Goal: Task Accomplishment & Management: Use online tool/utility

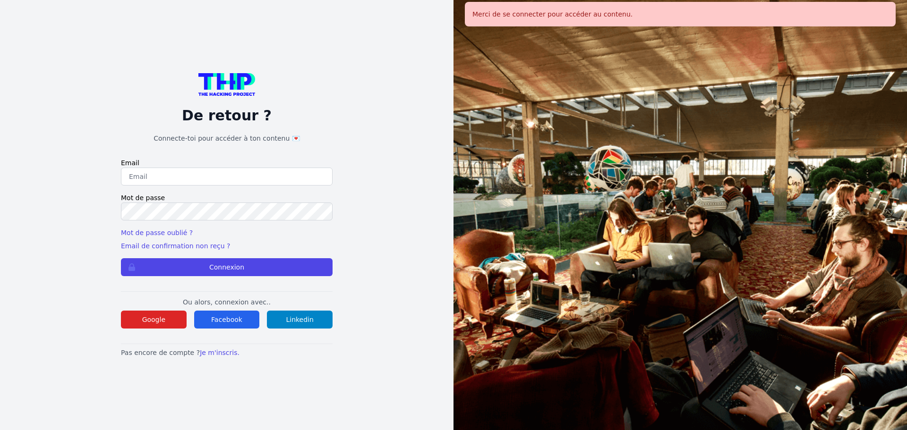
click at [231, 168] on input "email" at bounding box center [227, 177] width 212 height 18
type input "melody_stephan@icloud.com"
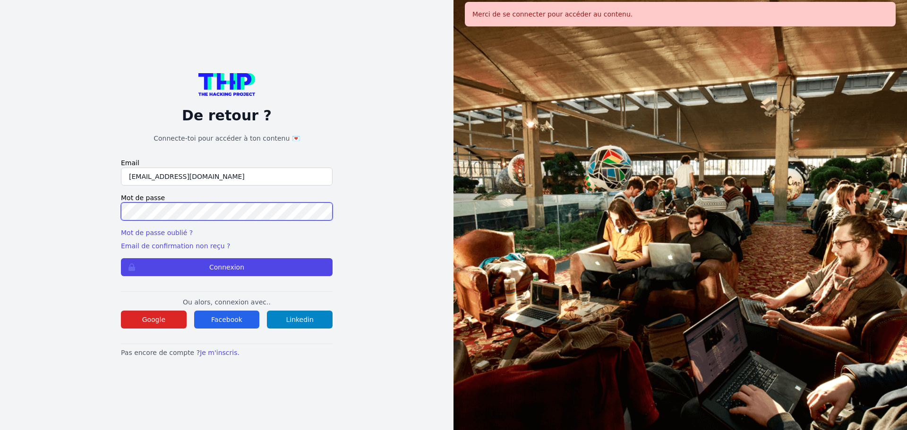
click at [121, 258] on button "Connexion" at bounding box center [227, 267] width 212 height 18
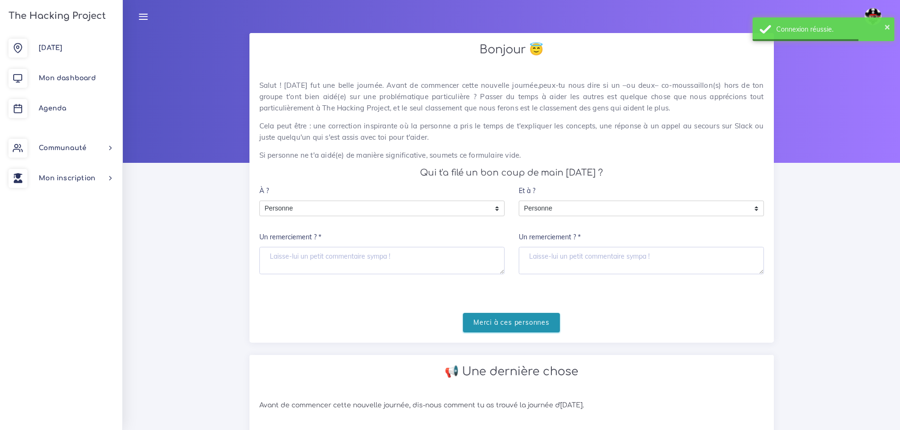
click at [546, 331] on input "Merci à ces personnes" at bounding box center [511, 322] width 97 height 19
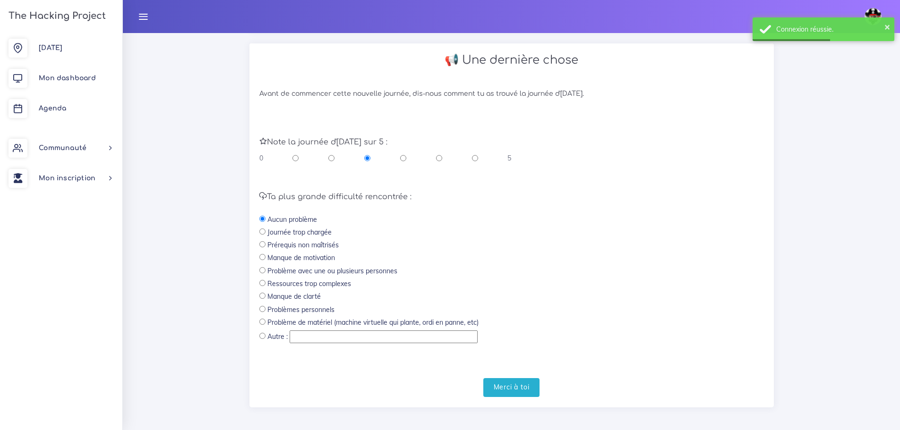
scroll to position [200, 0]
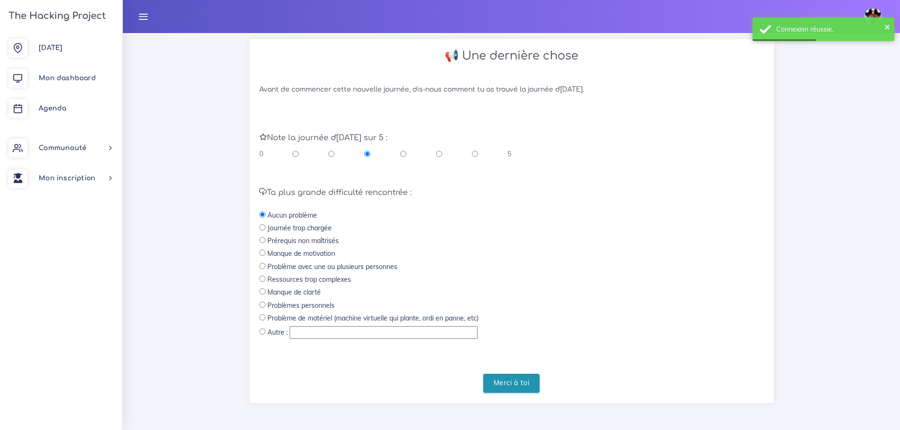
click at [506, 375] on input "Merci à toi" at bounding box center [511, 383] width 57 height 19
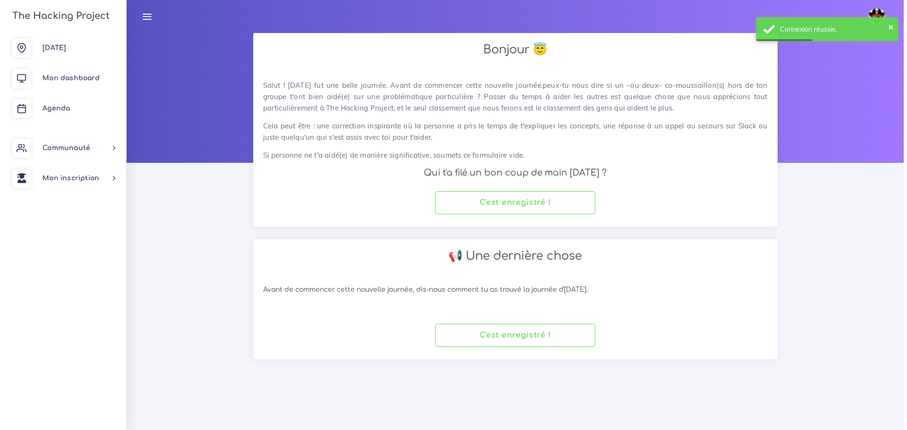
scroll to position [0, 0]
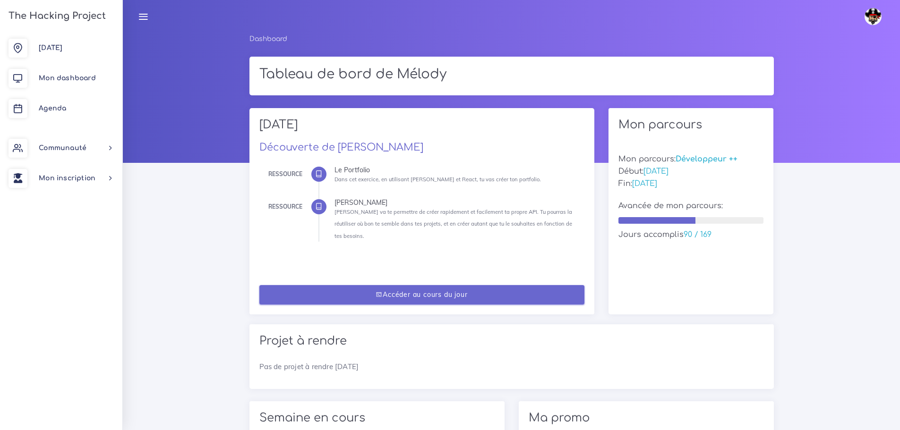
click at [476, 285] on link "Accéder au cours du jour" at bounding box center [421, 294] width 325 height 19
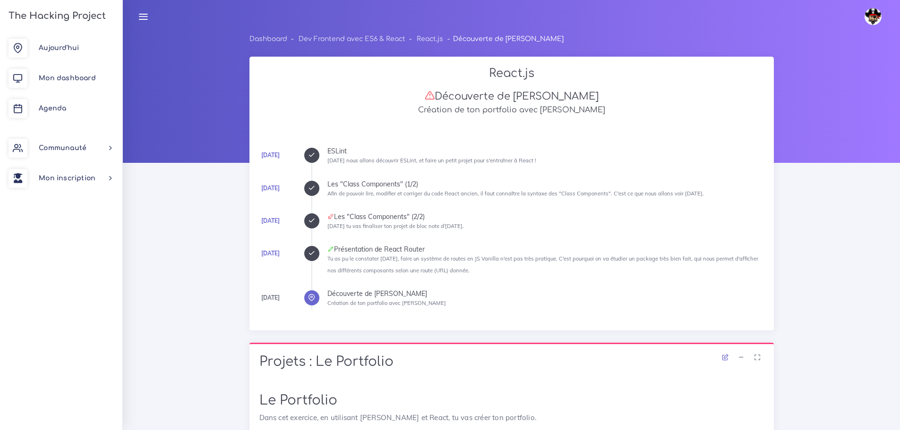
click at [314, 256] on icon at bounding box center [311, 253] width 7 height 7
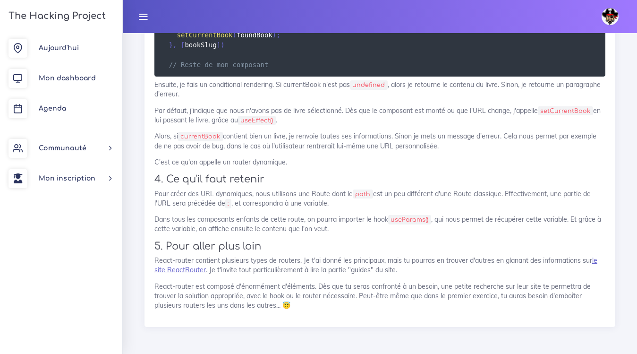
scroll to position [4091, 0]
